Goal: Entertainment & Leisure: Browse casually

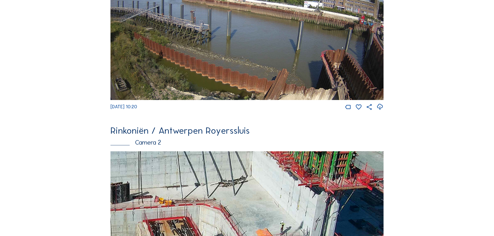
scroll to position [156, 0]
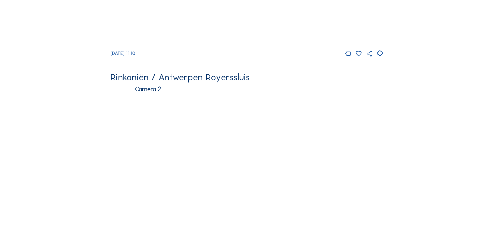
scroll to position [208, 0]
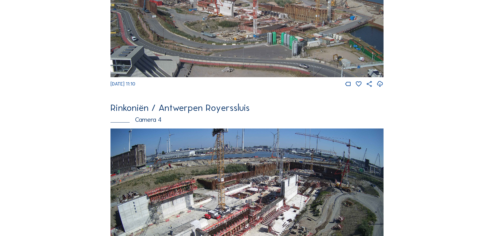
scroll to position [571, 0]
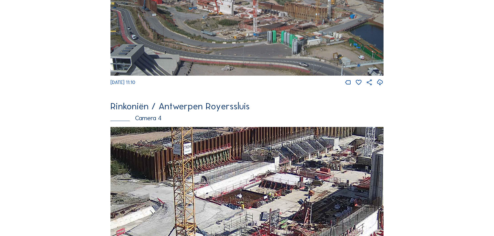
drag, startPoint x: 312, startPoint y: 200, endPoint x: 316, endPoint y: 170, distance: 30.4
click at [316, 170] on img at bounding box center [247, 204] width 273 height 154
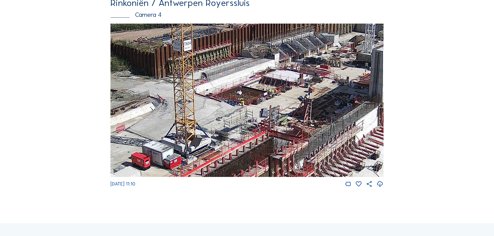
scroll to position [675, 0]
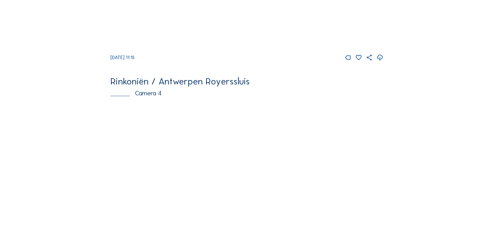
scroll to position [623, 0]
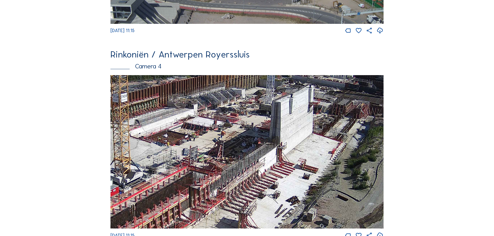
drag, startPoint x: 380, startPoint y: 182, endPoint x: 305, endPoint y: 201, distance: 77.5
click at [305, 201] on img at bounding box center [247, 152] width 273 height 154
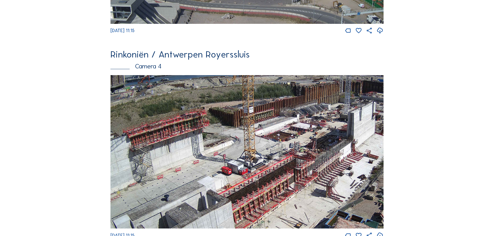
drag, startPoint x: 226, startPoint y: 164, endPoint x: 285, endPoint y: 163, distance: 58.9
click at [285, 163] on img at bounding box center [247, 152] width 273 height 154
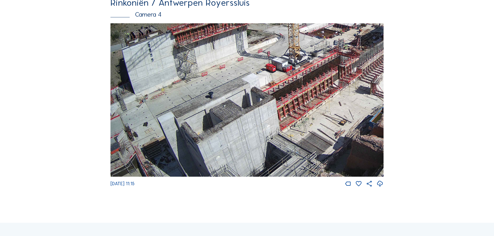
drag, startPoint x: 269, startPoint y: 100, endPoint x: 402, endPoint y: 28, distance: 152.0
drag, startPoint x: 173, startPoint y: 159, endPoint x: 178, endPoint y: 153, distance: 7.4
click at [178, 153] on img at bounding box center [247, 100] width 273 height 154
drag, startPoint x: 149, startPoint y: 169, endPoint x: 152, endPoint y: 157, distance: 12.5
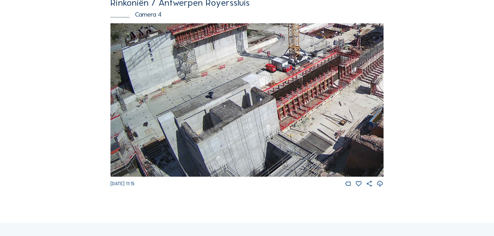
click at [151, 160] on img at bounding box center [247, 100] width 273 height 154
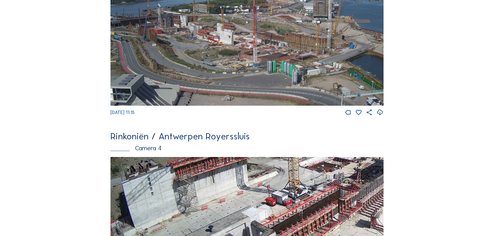
scroll to position [0, 0]
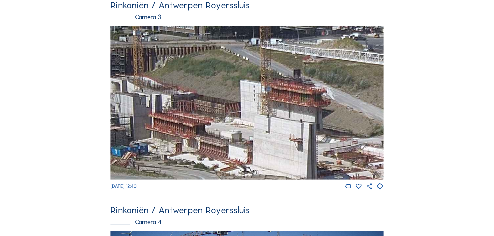
scroll to position [467, 0]
click at [316, 115] on img at bounding box center [247, 103] width 273 height 154
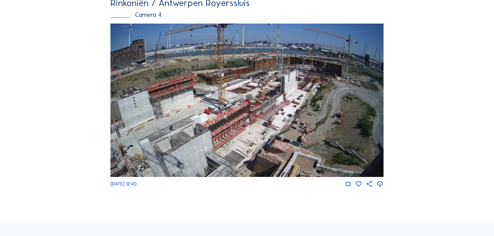
scroll to position [675, 0]
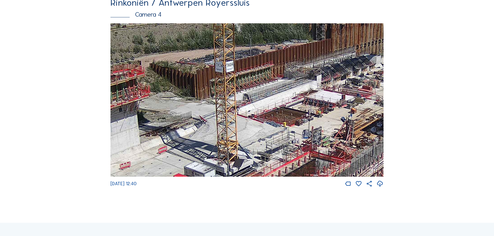
drag, startPoint x: 243, startPoint y: 109, endPoint x: 281, endPoint y: 105, distance: 38.1
click at [281, 105] on img at bounding box center [247, 100] width 273 height 154
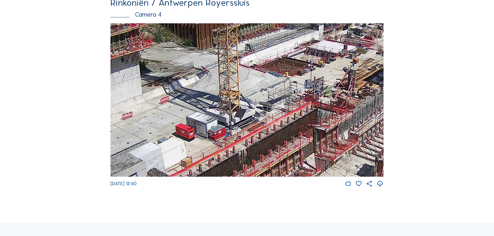
drag, startPoint x: 280, startPoint y: 128, endPoint x: 288, endPoint y: 71, distance: 57.1
click at [288, 72] on img at bounding box center [247, 100] width 273 height 154
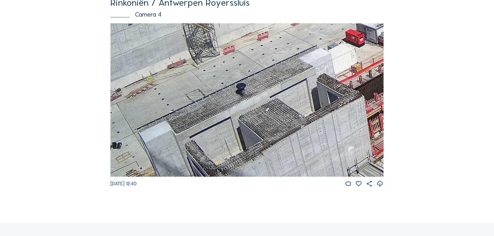
drag, startPoint x: 153, startPoint y: 142, endPoint x: 294, endPoint y: 69, distance: 159.4
click at [318, 49] on img at bounding box center [247, 100] width 273 height 154
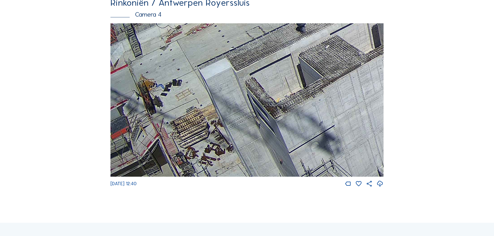
drag, startPoint x: 206, startPoint y: 119, endPoint x: 265, endPoint y: 59, distance: 84.2
click at [265, 59] on img at bounding box center [247, 100] width 273 height 154
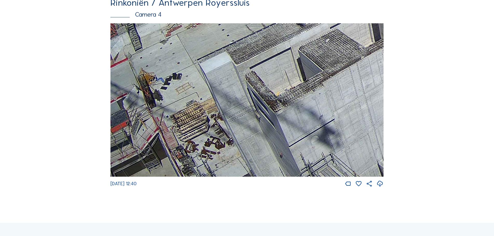
drag, startPoint x: 203, startPoint y: 137, endPoint x: 227, endPoint y: 89, distance: 54.2
click at [227, 89] on img at bounding box center [247, 100] width 273 height 154
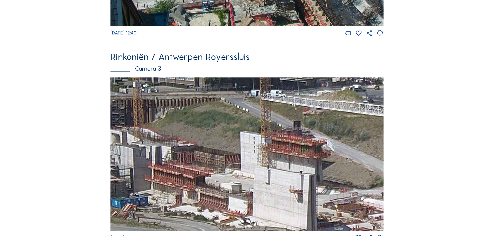
scroll to position [467, 0]
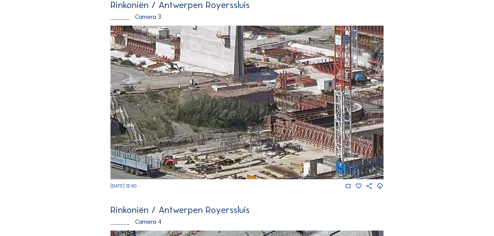
drag, startPoint x: 263, startPoint y: 130, endPoint x: 129, endPoint y: 1, distance: 185.4
click at [134, 6] on div "Rinkoniën / Antwerpen Royerssluis Camera 3 Mo 11 Aug 2025 12:40" at bounding box center [247, 95] width 273 height 190
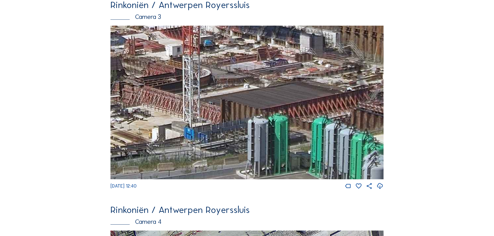
drag, startPoint x: 302, startPoint y: 71, endPoint x: 218, endPoint y: 71, distance: 83.6
click at [218, 72] on img at bounding box center [247, 103] width 273 height 154
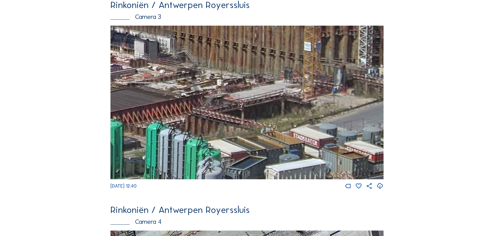
drag, startPoint x: 298, startPoint y: 75, endPoint x: 133, endPoint y: 81, distance: 165.7
click at [133, 81] on img at bounding box center [247, 103] width 273 height 154
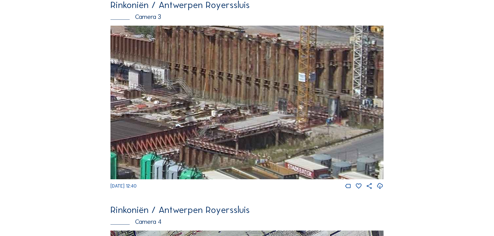
drag, startPoint x: 269, startPoint y: 100, endPoint x: 251, endPoint y: 158, distance: 61.3
click at [251, 159] on img at bounding box center [247, 103] width 273 height 154
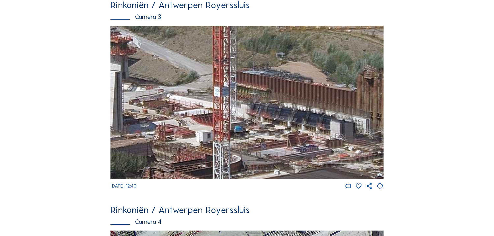
drag, startPoint x: 220, startPoint y: 140, endPoint x: 422, endPoint y: 159, distance: 203.1
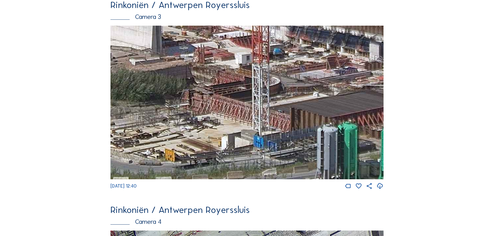
drag, startPoint x: 295, startPoint y: 130, endPoint x: 318, endPoint y: 83, distance: 53.2
click at [318, 83] on img at bounding box center [247, 103] width 273 height 154
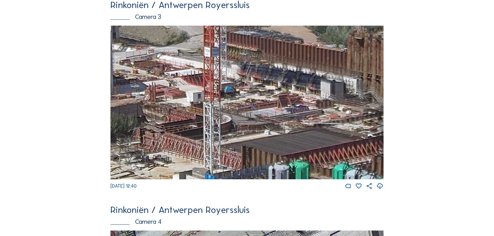
drag, startPoint x: 316, startPoint y: 88, endPoint x: 266, endPoint y: 128, distance: 64.2
click at [266, 128] on img at bounding box center [247, 103] width 273 height 154
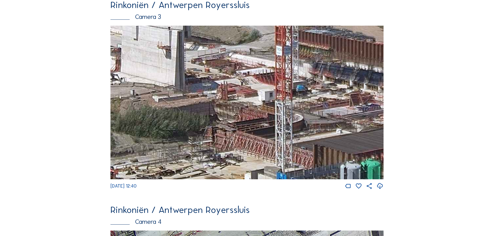
drag, startPoint x: 204, startPoint y: 103, endPoint x: 270, endPoint y: 101, distance: 65.9
click at [270, 101] on img at bounding box center [247, 103] width 273 height 154
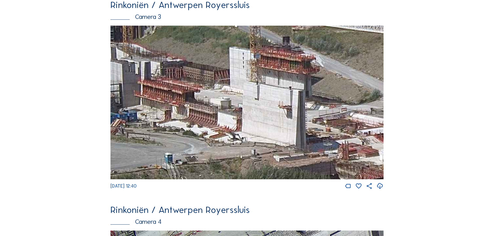
drag, startPoint x: 155, startPoint y: 73, endPoint x: 279, endPoint y: 128, distance: 135.2
click at [279, 128] on img at bounding box center [247, 103] width 273 height 154
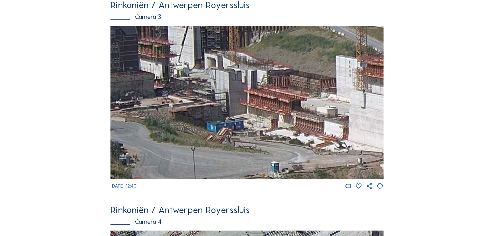
drag, startPoint x: 197, startPoint y: 110, endPoint x: 279, endPoint y: 125, distance: 83.4
click at [279, 125] on img at bounding box center [247, 103] width 273 height 154
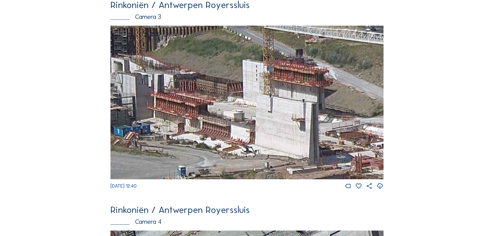
drag, startPoint x: 319, startPoint y: 136, endPoint x: 225, endPoint y: 140, distance: 93.5
click at [225, 140] on img at bounding box center [247, 103] width 273 height 154
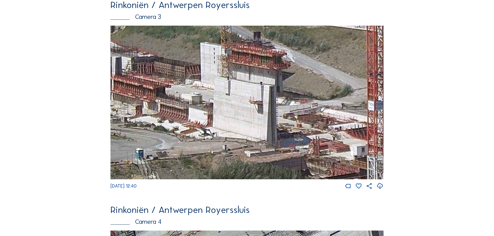
drag, startPoint x: 337, startPoint y: 144, endPoint x: 294, endPoint y: 126, distance: 45.7
click at [294, 126] on img at bounding box center [247, 103] width 273 height 154
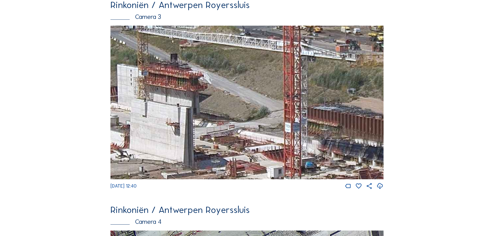
drag, startPoint x: 330, startPoint y: 116, endPoint x: 247, endPoint y: 138, distance: 86.1
click at [247, 138] on img at bounding box center [247, 103] width 273 height 154
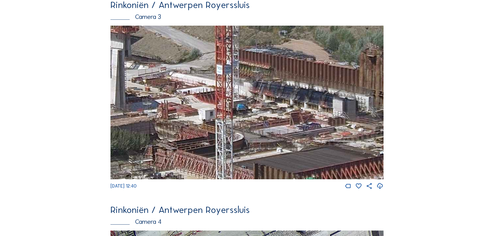
drag, startPoint x: 291, startPoint y: 155, endPoint x: 222, endPoint y: 97, distance: 89.7
click at [222, 97] on img at bounding box center [247, 103] width 273 height 154
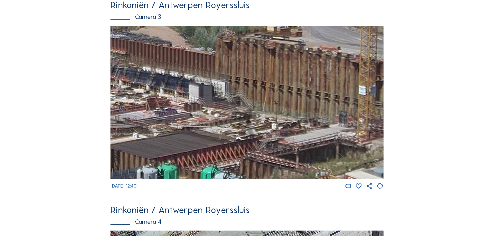
drag, startPoint x: 359, startPoint y: 132, endPoint x: 216, endPoint y: 118, distance: 143.5
click at [216, 118] on img at bounding box center [247, 103] width 273 height 154
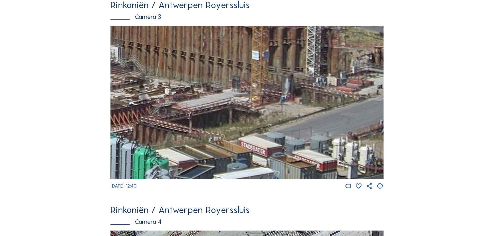
drag, startPoint x: 294, startPoint y: 129, endPoint x: 190, endPoint y: 93, distance: 110.1
click at [190, 93] on img at bounding box center [247, 103] width 273 height 154
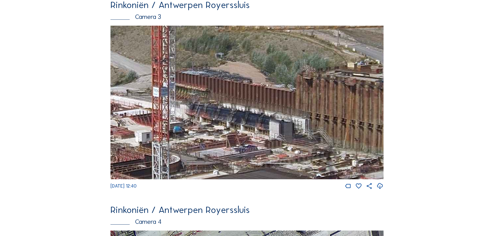
drag, startPoint x: 282, startPoint y: 108, endPoint x: 469, endPoint y: 180, distance: 200.7
click at [469, 180] on div "Camera's Timelapses Mijn C-Site Feed Fotoshow Kaart Zoeken Volledig scherm Rink…" at bounding box center [247, 75] width 494 height 1085
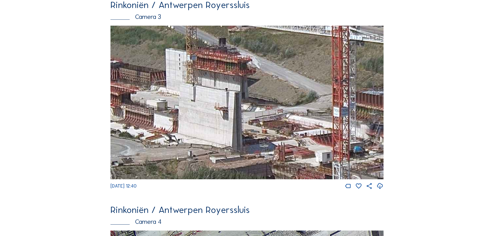
drag, startPoint x: 300, startPoint y: 146, endPoint x: 498, endPoint y: 172, distance: 199.7
click at [494, 172] on html "Camera's Timelapses Mijn C-Site Feed Fotoshow Kaart Zoeken Volledig scherm Rink…" at bounding box center [247, 75] width 494 height 1085
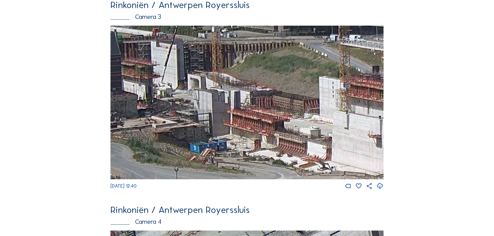
drag, startPoint x: 332, startPoint y: 142, endPoint x: 346, endPoint y: 145, distance: 15.0
click at [346, 145] on img at bounding box center [247, 103] width 273 height 154
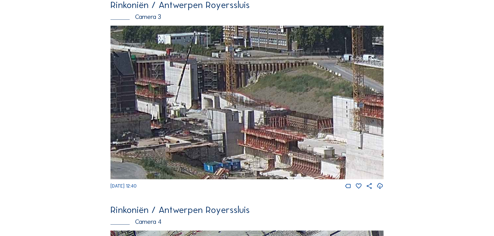
drag, startPoint x: 206, startPoint y: 109, endPoint x: 220, endPoint y: 128, distance: 24.0
click at [220, 128] on img at bounding box center [247, 103] width 273 height 154
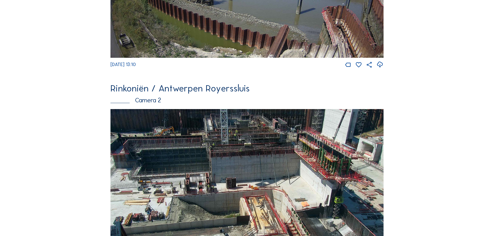
scroll to position [260, 0]
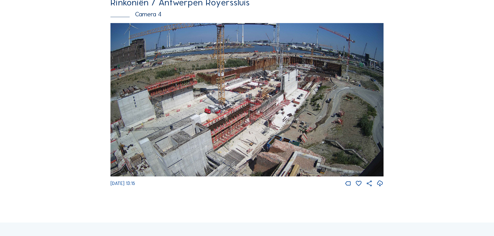
scroll to position [675, 0]
